Goal: Task Accomplishment & Management: Manage account settings

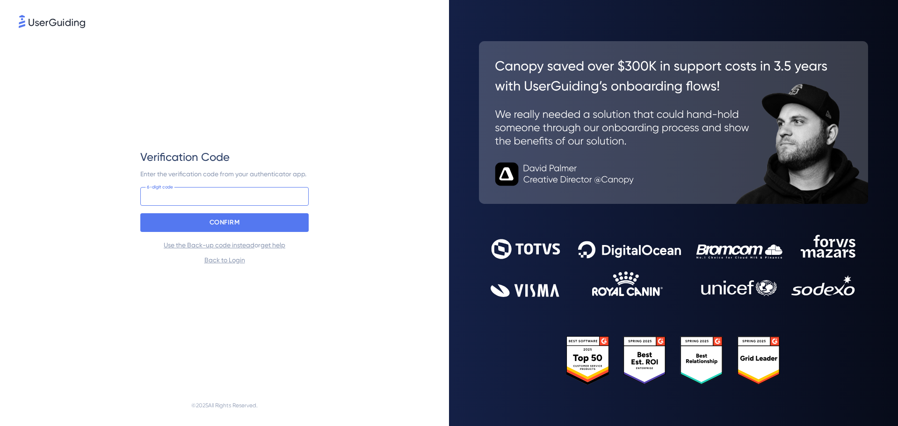
click at [226, 198] on input at bounding box center [224, 196] width 168 height 19
type input "191 034"
click at [238, 221] on p "CONFIRM" at bounding box center [225, 222] width 30 height 15
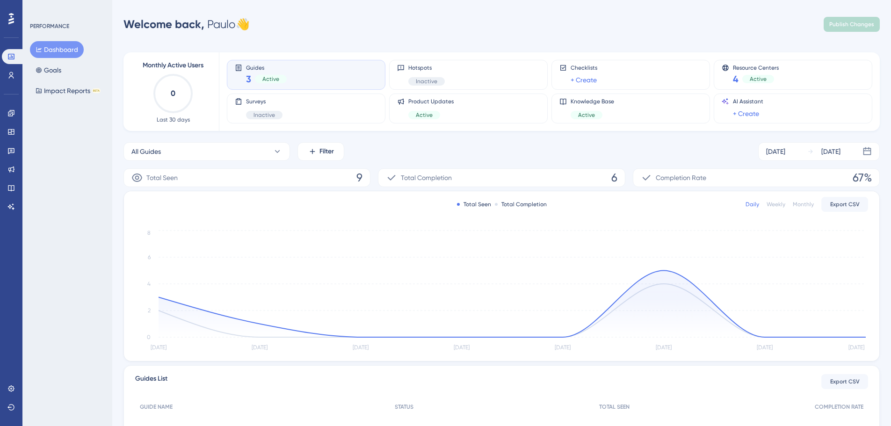
click at [284, 79] on div "Active" at bounding box center [271, 79] width 32 height 8
click at [13, 77] on icon at bounding box center [11, 75] width 5 height 7
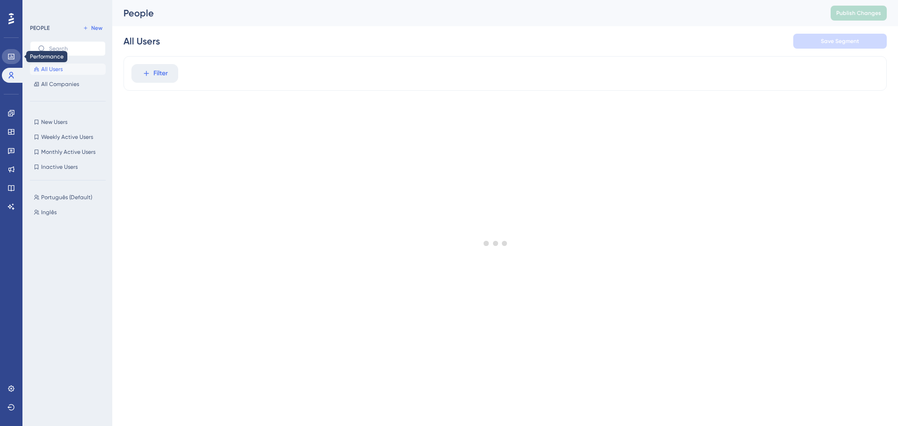
click at [12, 51] on link at bounding box center [11, 56] width 19 height 15
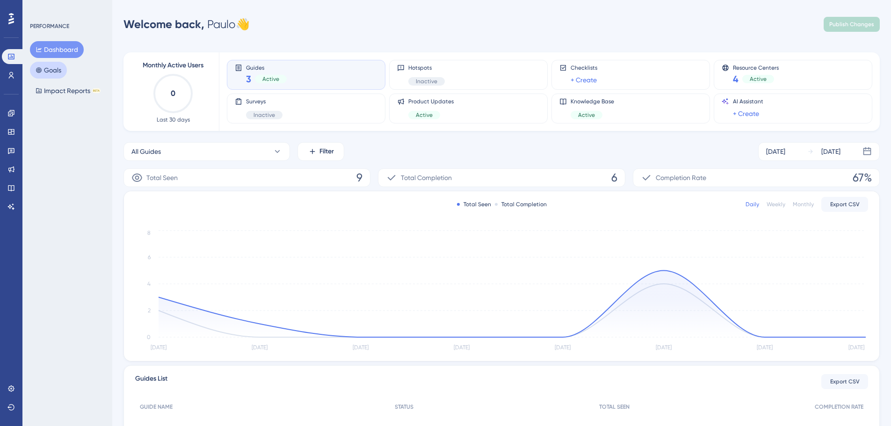
click at [44, 77] on button "Goals" at bounding box center [48, 70] width 37 height 17
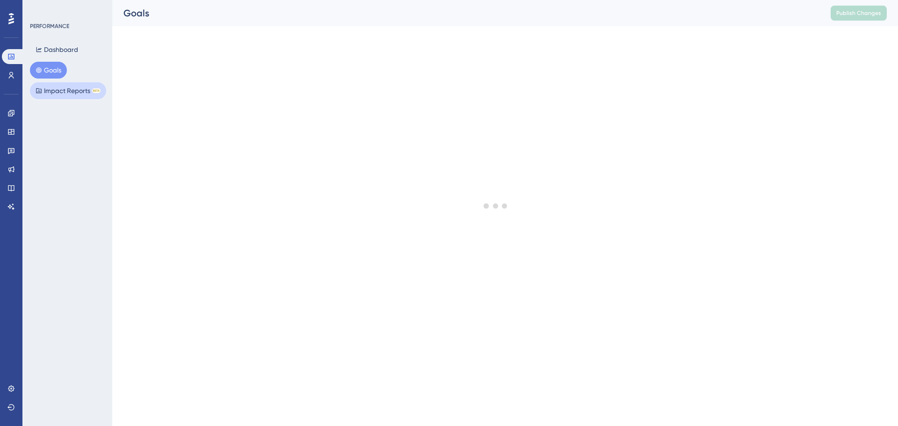
click at [58, 93] on button "Impact Reports BETA" at bounding box center [68, 90] width 76 height 17
click at [5, 73] on link at bounding box center [11, 75] width 19 height 15
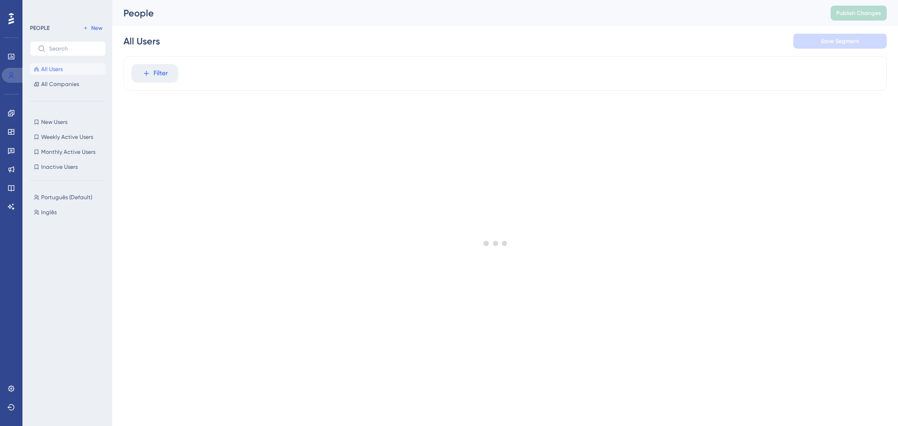
click at [16, 77] on link at bounding box center [13, 75] width 22 height 15
click at [14, 72] on icon at bounding box center [10, 75] width 7 height 7
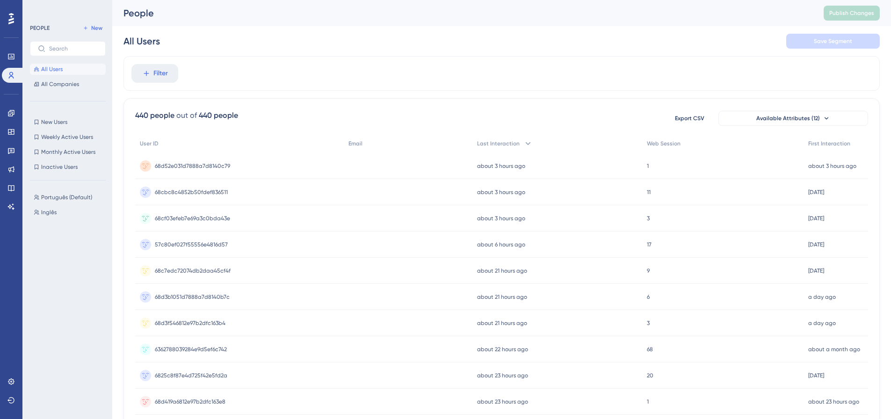
click at [11, 22] on icon at bounding box center [11, 18] width 6 height 11
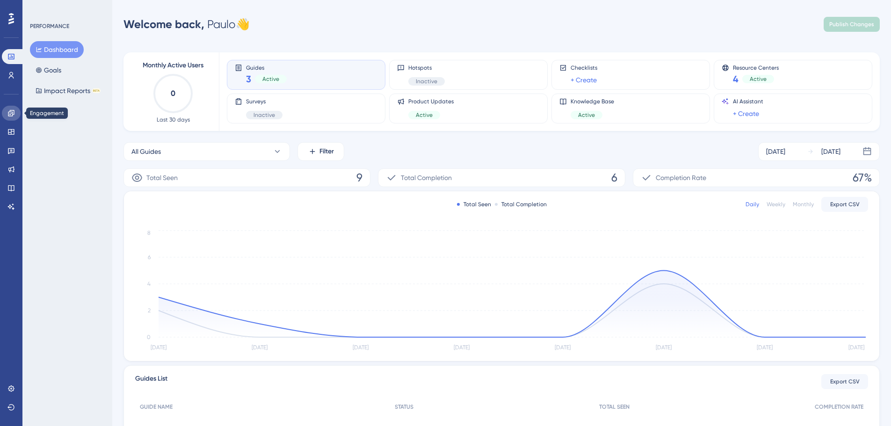
click at [12, 111] on icon at bounding box center [10, 112] width 7 height 7
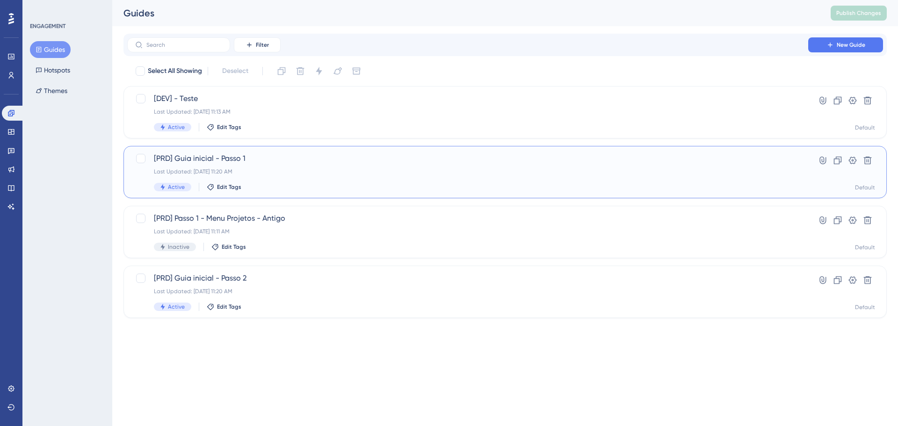
click at [519, 166] on div "[PRD] Guia inicial - Passo 1 Last Updated: [DATE] 11:20 AM Active Edit Tags" at bounding box center [468, 172] width 628 height 38
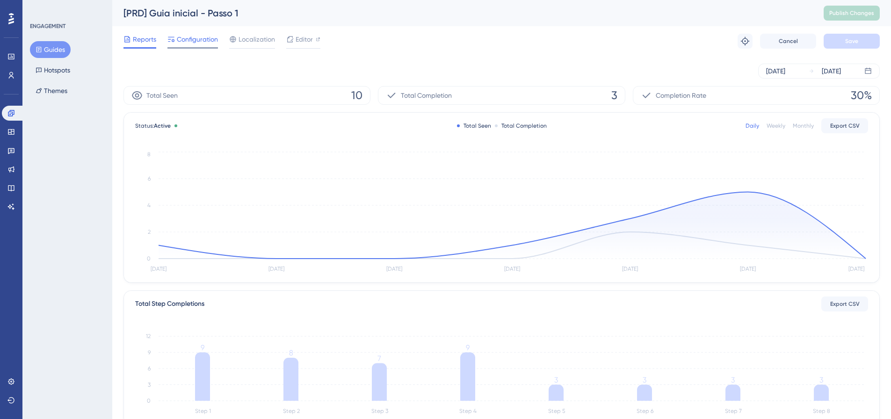
click at [180, 44] on span "Configuration" at bounding box center [197, 39] width 41 height 11
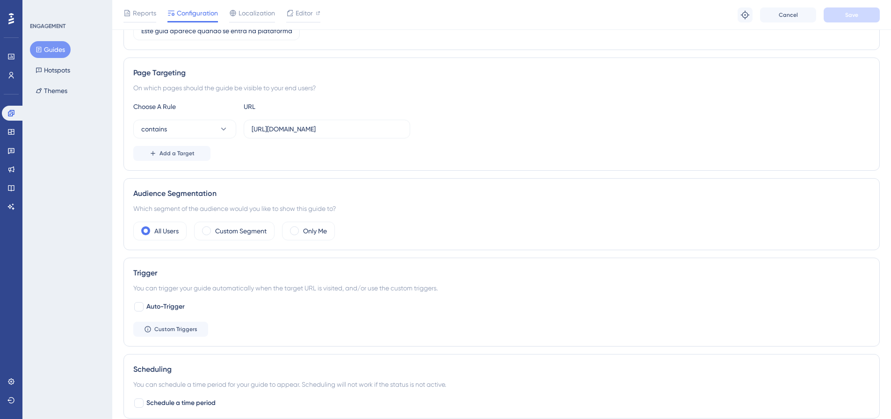
scroll to position [121, 0]
